Goal: Navigation & Orientation: Understand site structure

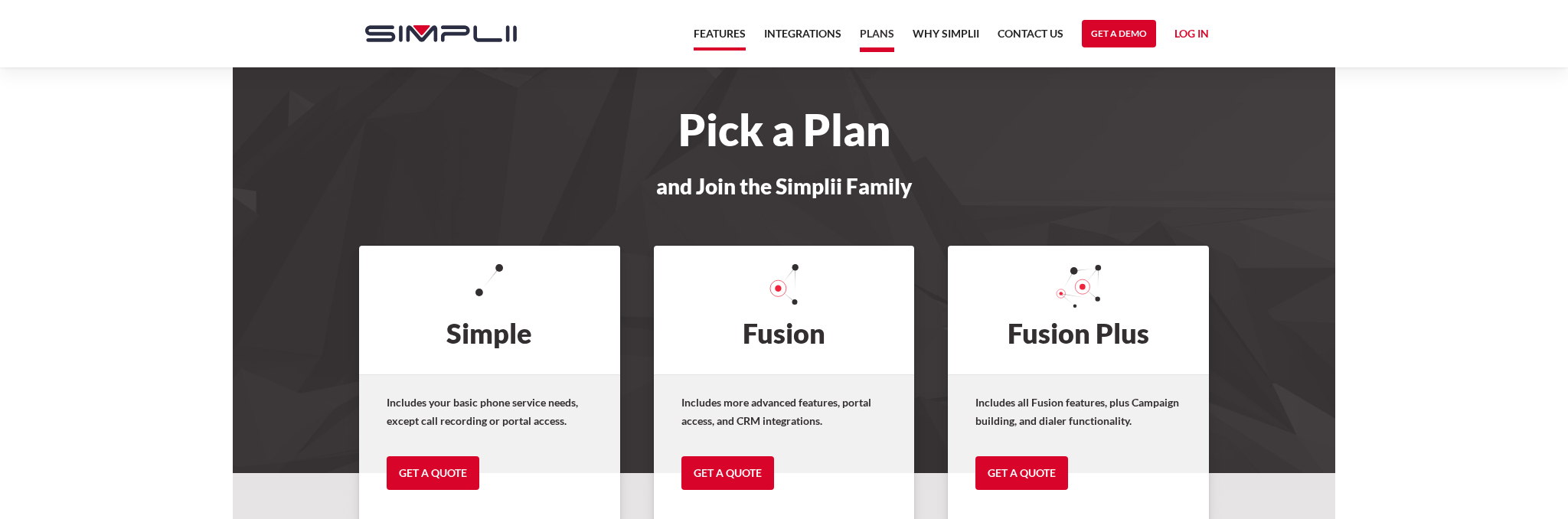
click at [701, 38] on link "Features" at bounding box center [720, 37] width 52 height 26
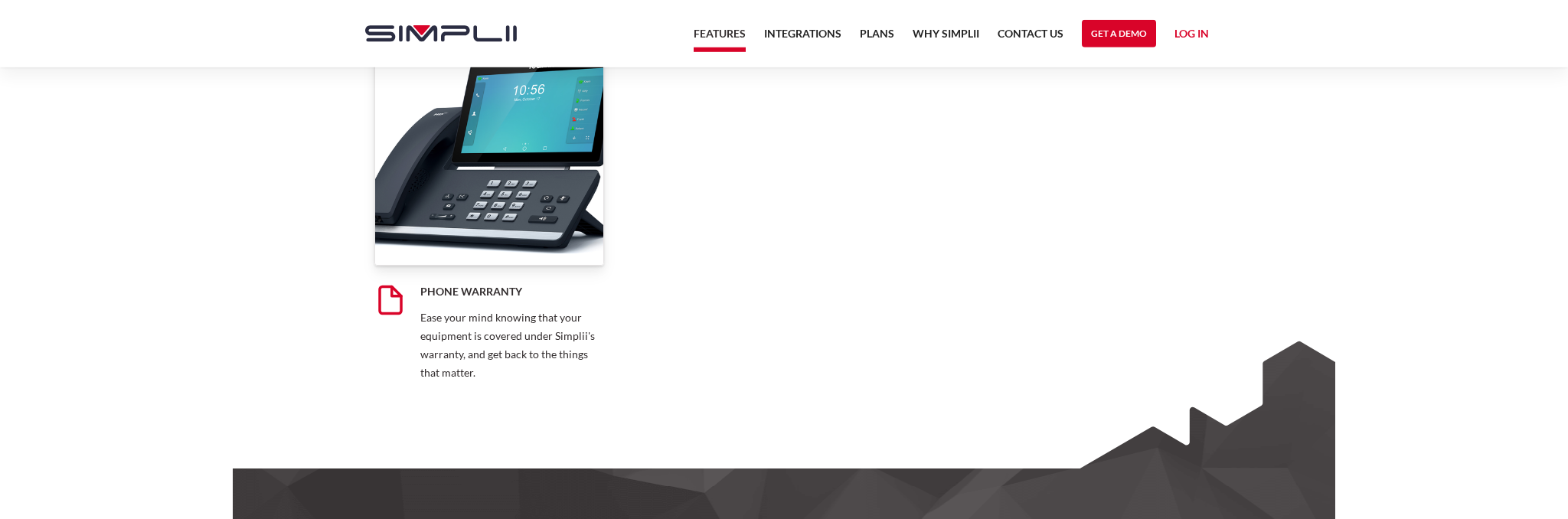
scroll to position [12228, 0]
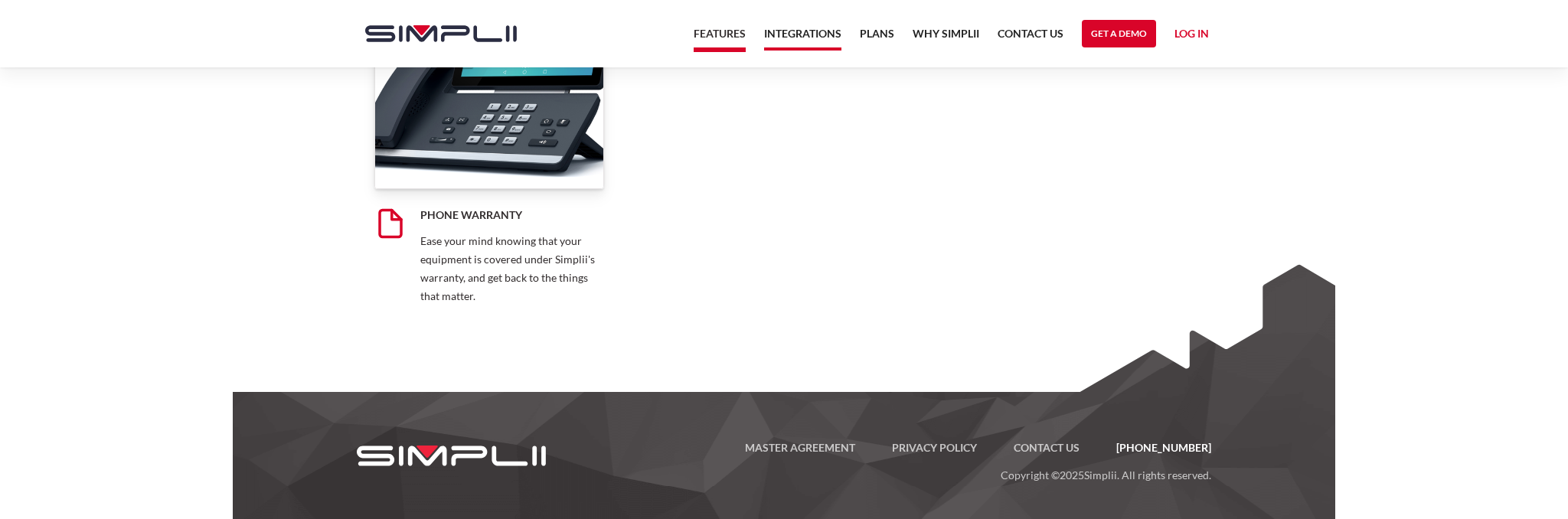
click at [823, 33] on link "Integrations" at bounding box center [803, 37] width 77 height 26
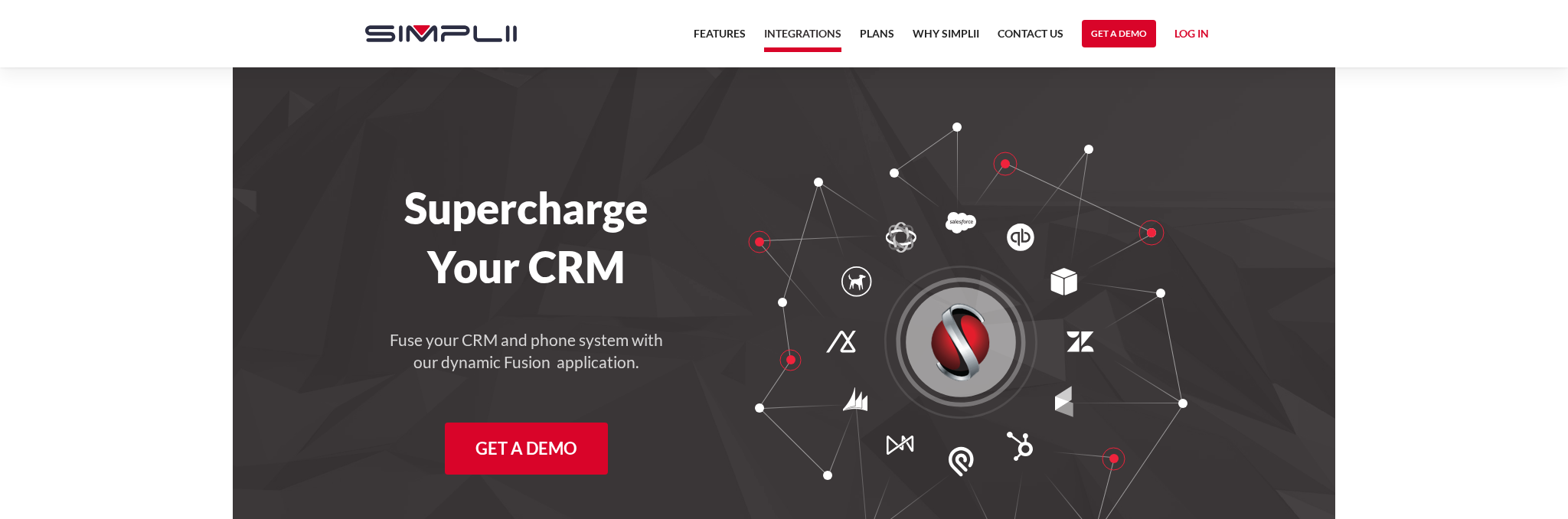
click at [900, 35] on nav "Features Integrations PRoducts Plans Why Simplii Contact US Master Agreement Ge…" at bounding box center [951, 33] width 534 height 68
click at [878, 34] on link "Plans" at bounding box center [877, 37] width 34 height 26
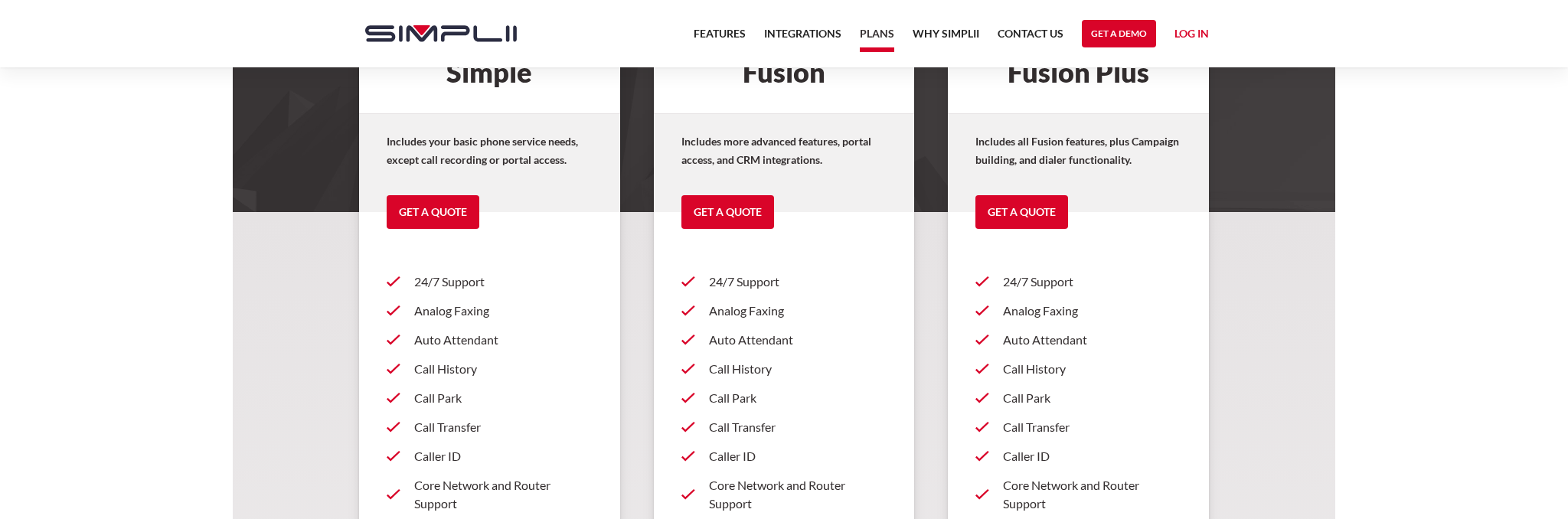
scroll to position [323, 0]
